Goal: Task Accomplishment & Management: Manage account settings

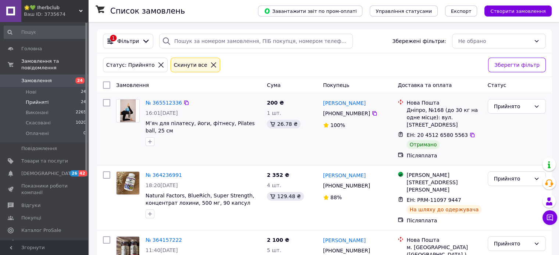
click at [386, 120] on div "[PERSON_NAME] [PHONE_NUMBER]%" at bounding box center [357, 129] width 75 height 66
click at [44, 77] on span "Замовлення" at bounding box center [36, 80] width 30 height 7
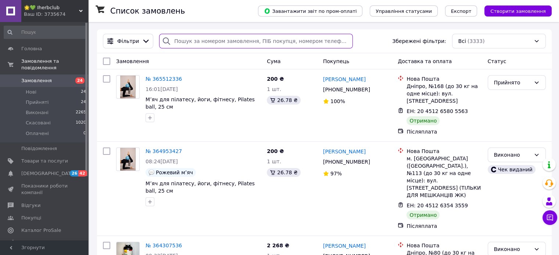
click at [191, 35] on input "search" at bounding box center [256, 41] width 194 height 15
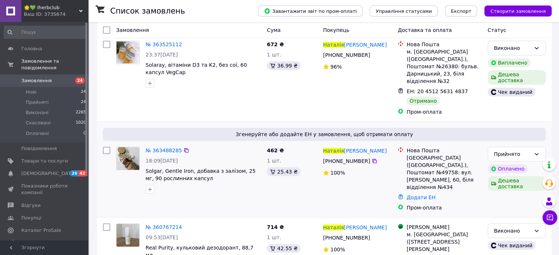
scroll to position [35, 0]
type input "[PERSON_NAME]"
click at [165, 147] on span "№ 363488285" at bounding box center [163, 150] width 36 height 6
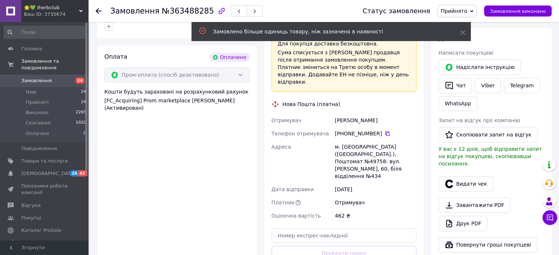
scroll to position [417, 0]
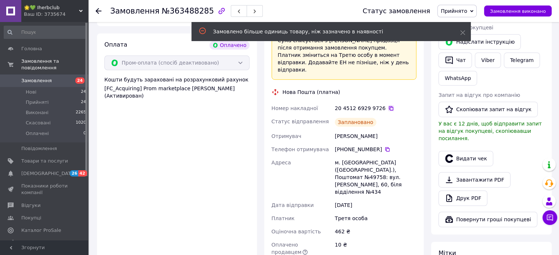
click at [389, 106] on icon at bounding box center [391, 108] width 4 height 4
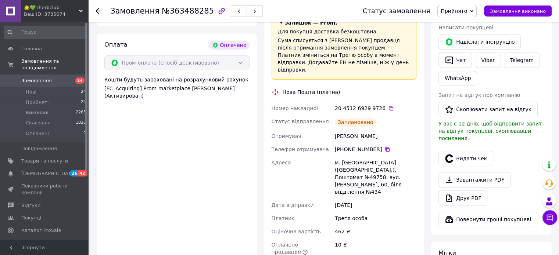
click at [423, 99] on div "Доставка Редагувати «Дешева доставка»   для продавця [GEOGRAPHIC_DATA] на Prom.…" at bounding box center [344, 112] width 160 height 350
click at [43, 77] on span "Замовлення" at bounding box center [36, 80] width 30 height 7
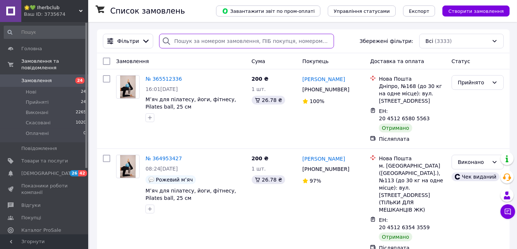
click at [220, 44] on input "search" at bounding box center [246, 41] width 175 height 15
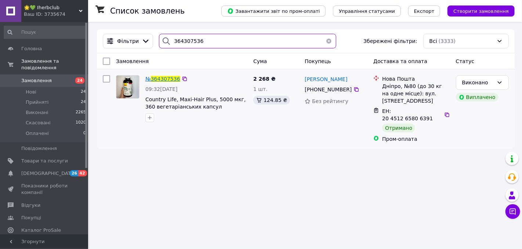
type input "364307536"
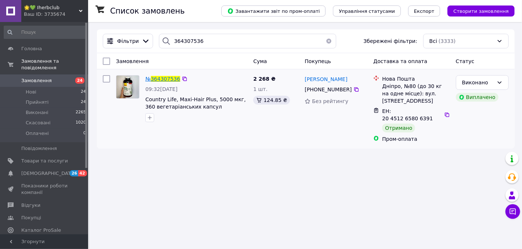
click at [166, 77] on span "364307536" at bounding box center [165, 79] width 29 height 6
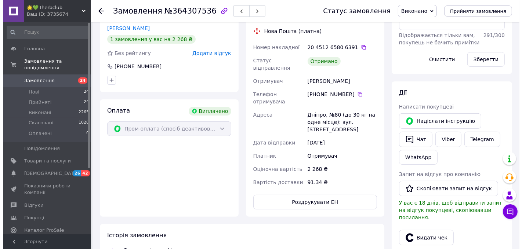
scroll to position [154, 0]
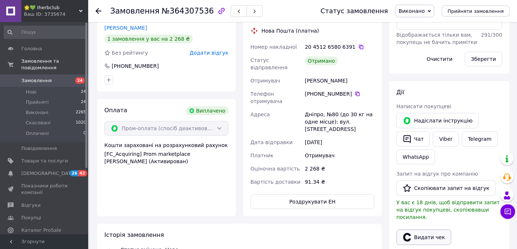
click at [422, 230] on button "Видати чек" at bounding box center [423, 237] width 55 height 15
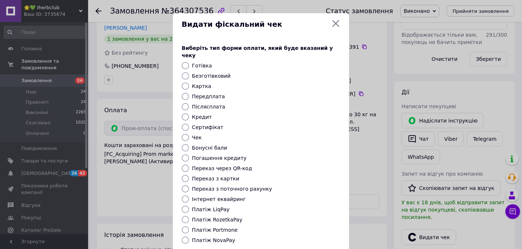
click at [184, 72] on input "Безготівковий" at bounding box center [185, 75] width 7 height 7
radio input "true"
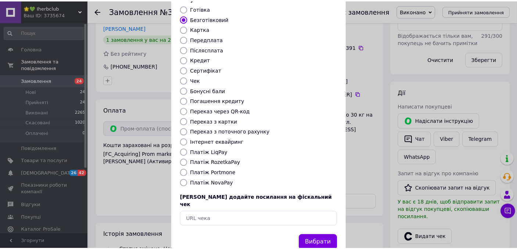
scroll to position [66, 0]
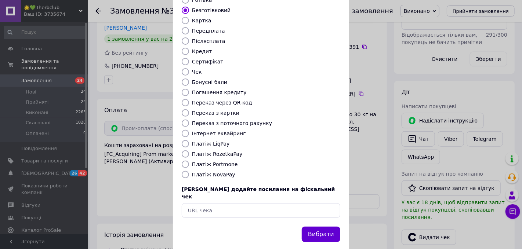
click at [315, 227] on button "Вибрати" at bounding box center [321, 235] width 39 height 16
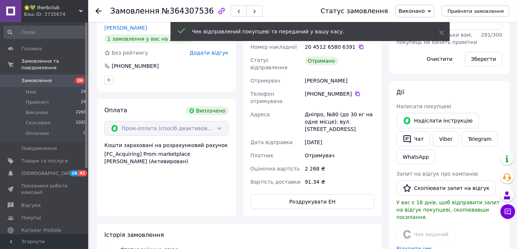
click at [100, 10] on icon at bounding box center [98, 11] width 6 height 6
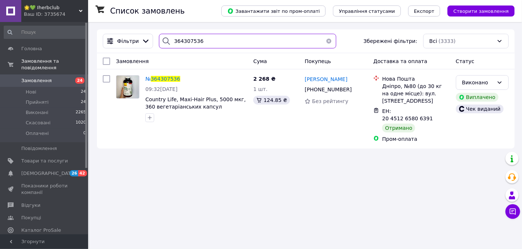
click at [238, 43] on input "364307536" at bounding box center [247, 41] width 177 height 15
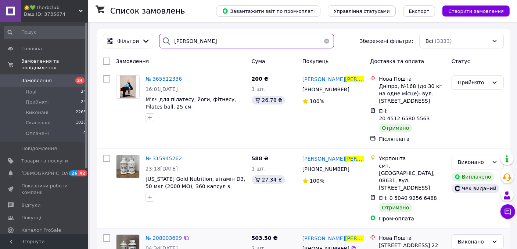
type input "[PERSON_NAME]"
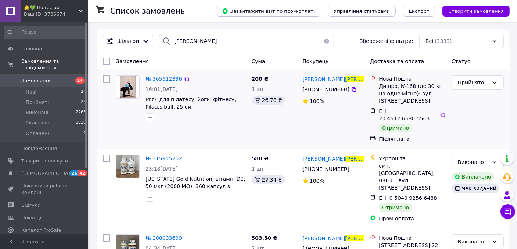
click at [162, 77] on span "№ 365512336" at bounding box center [163, 79] width 36 height 6
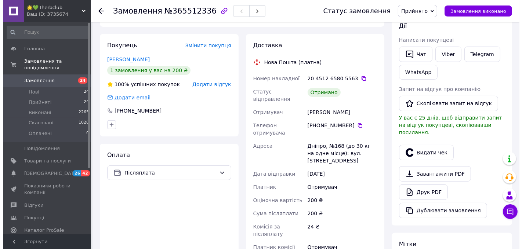
scroll to position [136, 0]
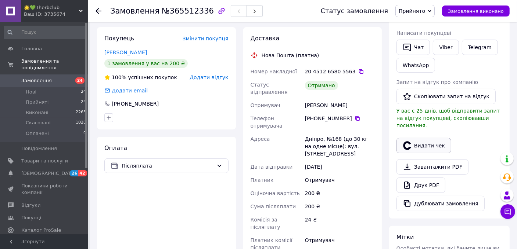
click at [432, 138] on button "Видати чек" at bounding box center [423, 145] width 55 height 15
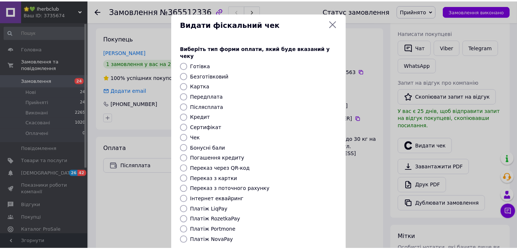
scroll to position [66, 0]
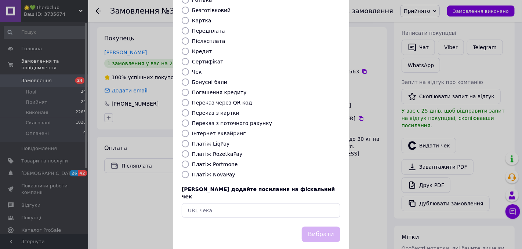
click at [182, 171] on input "Платіж NovaPay" at bounding box center [185, 174] width 7 height 7
radio input "true"
click at [315, 227] on button "Вибрати" at bounding box center [321, 235] width 39 height 16
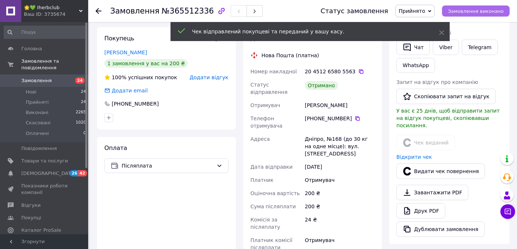
click at [483, 13] on span "Замовлення виконано" at bounding box center [476, 11] width 56 height 6
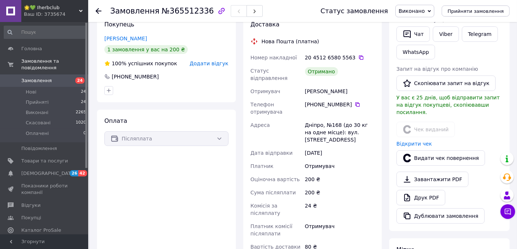
click at [100, 11] on use at bounding box center [98, 11] width 6 height 6
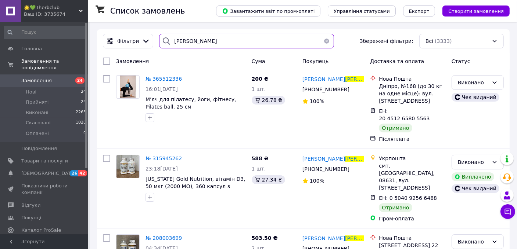
click at [197, 43] on input "[PERSON_NAME]" at bounding box center [246, 41] width 175 height 15
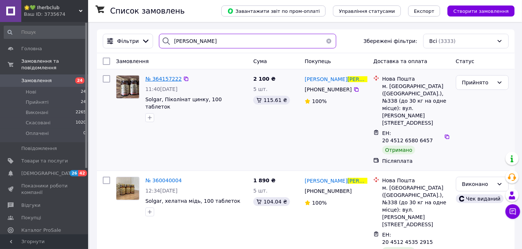
type input "[PERSON_NAME]"
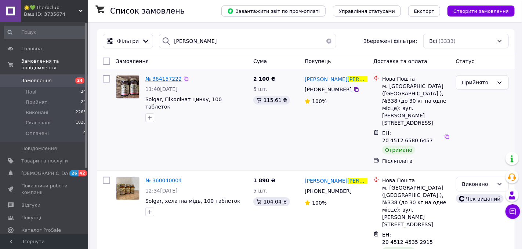
click at [167, 77] on span "№ 364157222" at bounding box center [163, 79] width 36 height 6
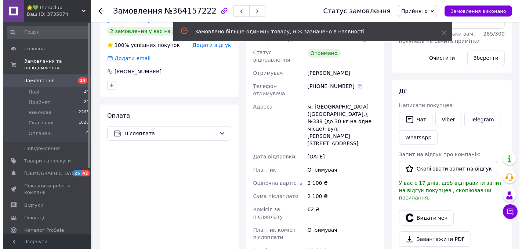
scroll to position [170, 0]
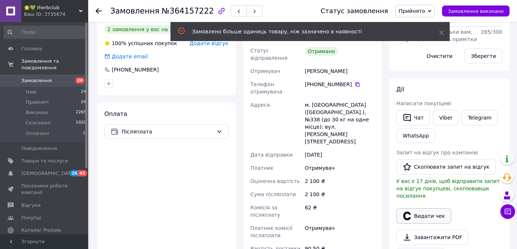
click at [428, 210] on button "Видати чек" at bounding box center [423, 216] width 55 height 15
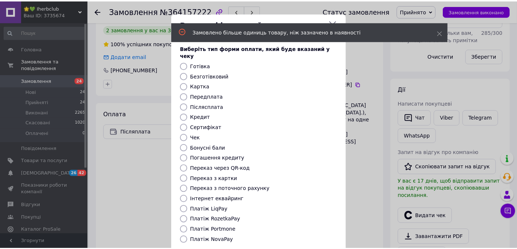
scroll to position [66, 0]
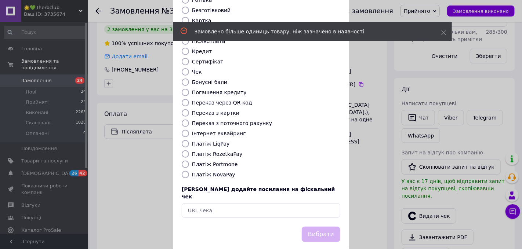
click at [187, 171] on input "Платіж NovaPay" at bounding box center [185, 174] width 7 height 7
radio input "true"
click at [325, 227] on button "Вибрати" at bounding box center [321, 235] width 39 height 16
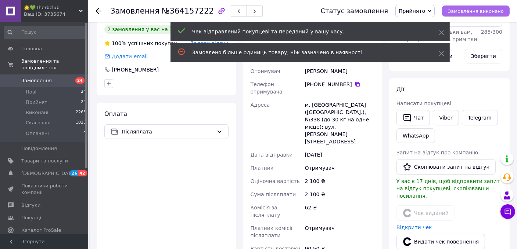
click at [472, 14] on span "Замовлення виконано" at bounding box center [476, 11] width 56 height 6
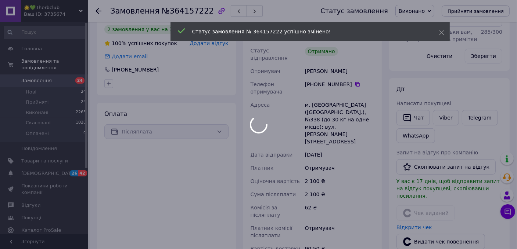
scroll to position [157, 0]
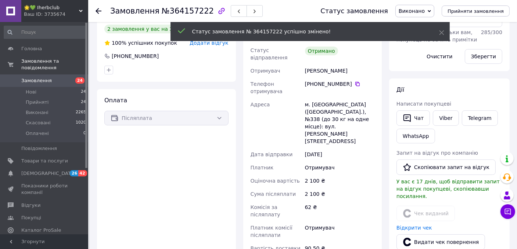
click at [97, 10] on use at bounding box center [98, 11] width 6 height 6
